Goal: Information Seeking & Learning: Learn about a topic

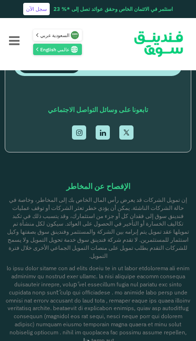
scroll to position [1513, 0]
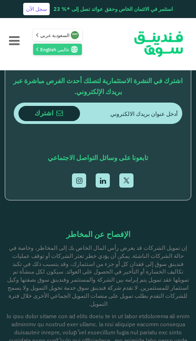
click at [13, 29] on button "Menu" at bounding box center [14, 41] width 28 height 38
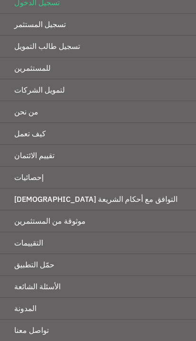
scroll to position [66, 0]
click at [93, 100] on link "لتمويل الشركات" at bounding box center [98, 90] width 196 height 21
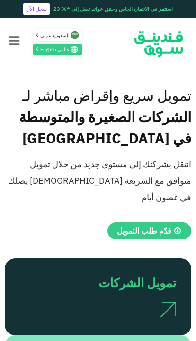
scroll to position [127, 0]
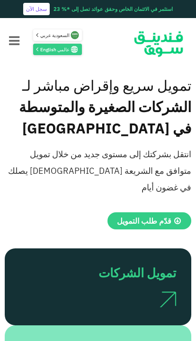
click at [146, 216] on span "قدّم طلب التمويل" at bounding box center [144, 220] width 55 height 9
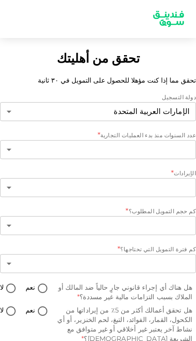
click at [135, 148] on body "تحقق من أهليتك تحقق مما إذا كنت مؤهلا للحصول على التمويل في ٣٠ ثانية دولة التسج…" at bounding box center [98, 170] width 196 height 341
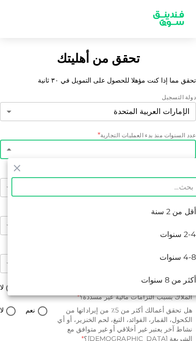
click at [156, 275] on li "أكثر من 8 سنوات" at bounding box center [106, 280] width 196 height 23
type input "4"
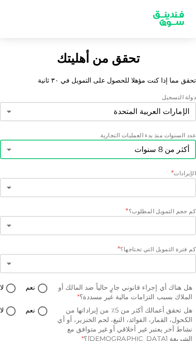
click at [160, 178] on body "تحقق من أهليتك تحقق مما إذا كنت مؤهلا للحصول على التمويل في ٣٠ ثانية دولة التسج…" at bounding box center [98, 170] width 196 height 341
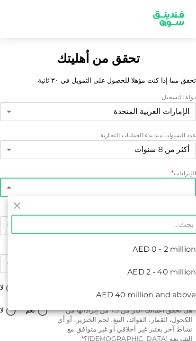
click at [148, 259] on li "AED 0 - 2 million" at bounding box center [106, 249] width 196 height 23
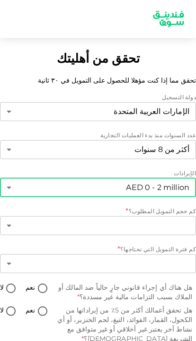
type input "1"
click at [161, 221] on body "تحقق من أهليتك تحقق مما إذا كنت مؤهلا للحصول على التمويل في ٣٠ ثانية دولة التسج…" at bounding box center [98, 170] width 196 height 341
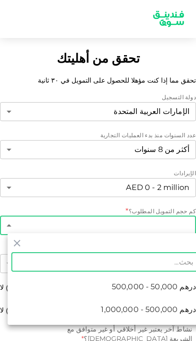
click at [142, 282] on span "درهم 50,000 - 500,000" at bounding box center [154, 286] width 84 height 11
type input "1"
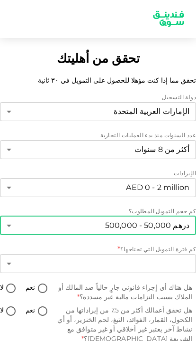
click at [149, 254] on body "تحقق من أهليتك تحقق مما إذا كنت مؤهلا للحصول على التمويل في ٣٠ ثانية دولة التسج…" at bounding box center [98, 170] width 196 height 341
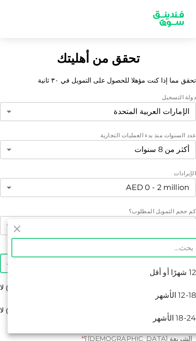
click at [164, 312] on li "18-24 الأشهر" at bounding box center [106, 317] width 196 height 23
type input "3"
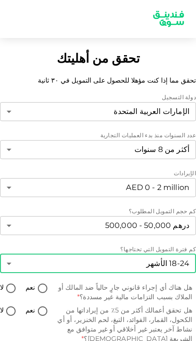
click at [36, 270] on body "تحقق من أهليتك تحقق مما إذا كنت مؤهلا للحصول على التمويل في ٣٠ ثانية دولة التسج…" at bounding box center [98, 170] width 196 height 341
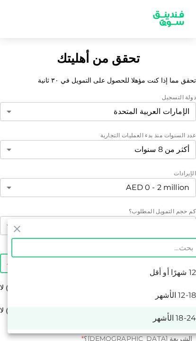
click at [131, 309] on li "18-24 الأشهر" at bounding box center [106, 317] width 196 height 23
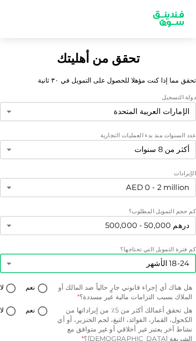
click at [38, 282] on input "نعم" at bounding box center [43, 288] width 14 height 13
radio input "true"
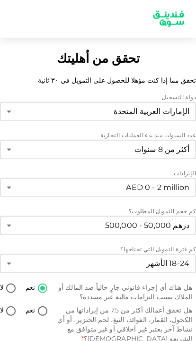
scroll to position [39, 0]
click at [36, 305] on input "نعم" at bounding box center [43, 311] width 14 height 13
radio input "true"
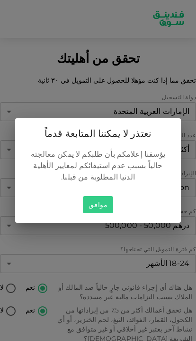
click at [96, 196] on button "موافق" at bounding box center [98, 205] width 30 height 18
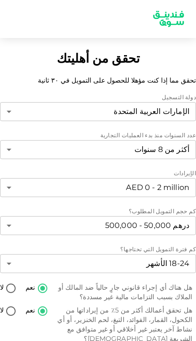
scroll to position [0, 0]
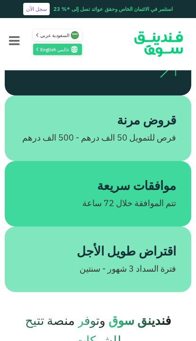
scroll to position [352, 0]
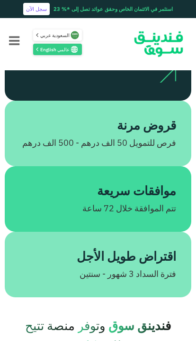
click at [90, 116] on div "قروض مرنة" at bounding box center [106, 125] width 141 height 19
click at [93, 116] on div "قروض مرنة" at bounding box center [106, 125] width 141 height 19
click at [92, 116] on div "قروض مرنة" at bounding box center [106, 125] width 141 height 19
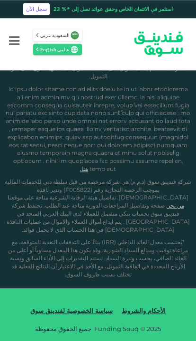
scroll to position [2367, 0]
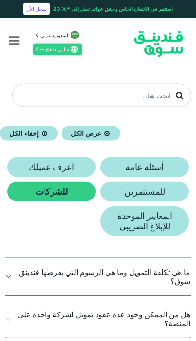
scroll to position [77, 0]
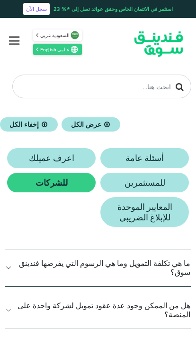
click at [135, 204] on h2 "المعايير الموحدة للإبلاغ الضريبي" at bounding box center [145, 212] width 70 height 20
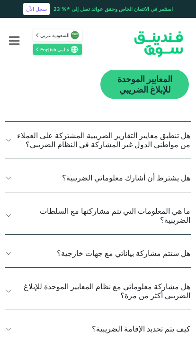
scroll to position [223, 0]
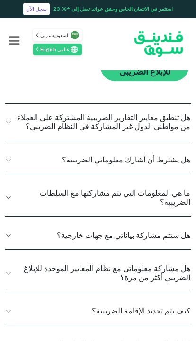
click at [42, 157] on button "هل يشترط أن أشارك معلوماتي الضريبية؟" at bounding box center [98, 160] width 187 height 28
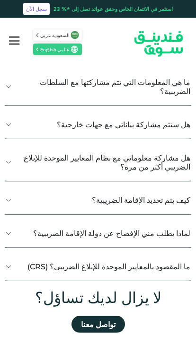
scroll to position [396, 0]
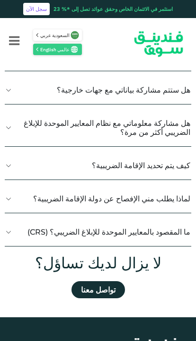
click at [20, 167] on button "كيف يتم تحديد الإقامة الضريبية؟" at bounding box center [98, 165] width 187 height 28
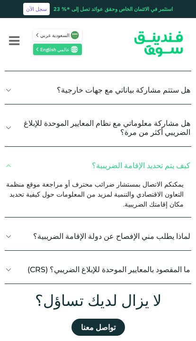
click at [33, 232] on button "لماذا يطلب مني الإفصاح عن دولة الإقامة الضريبية؟" at bounding box center [98, 236] width 187 height 28
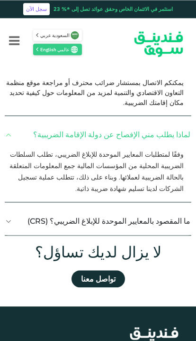
click at [35, 211] on button "ما المقصود بالمعايير الموحدة للإبلاغ الضريبي؟ (CRS)" at bounding box center [98, 221] width 187 height 28
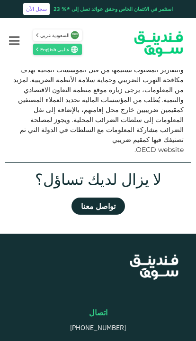
scroll to position [676, 0]
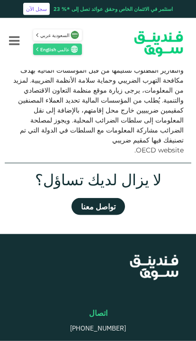
click at [94, 198] on link "تواصل معنا" at bounding box center [99, 206] width 54 height 17
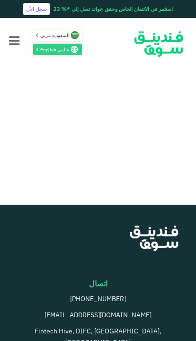
scroll to position [653, 0]
